Goal: Information Seeking & Learning: Learn about a topic

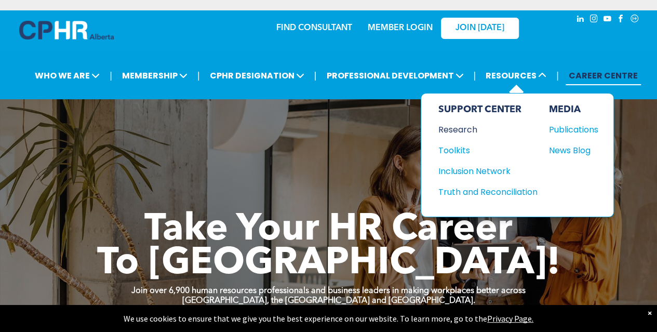
click at [467, 128] on div "Research" at bounding box center [482, 129] width 89 height 13
